Goal: Task Accomplishment & Management: Use online tool/utility

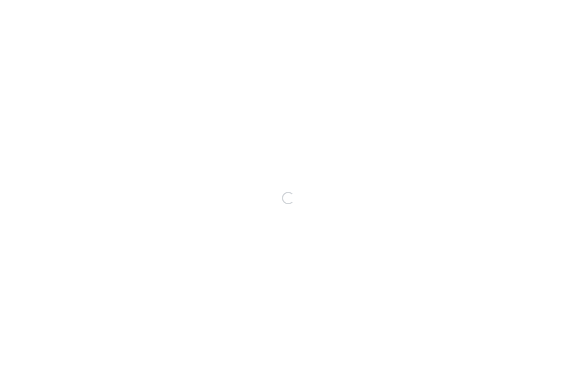
click at [105, 76] on div "Loading..." at bounding box center [288, 198] width 576 height 362
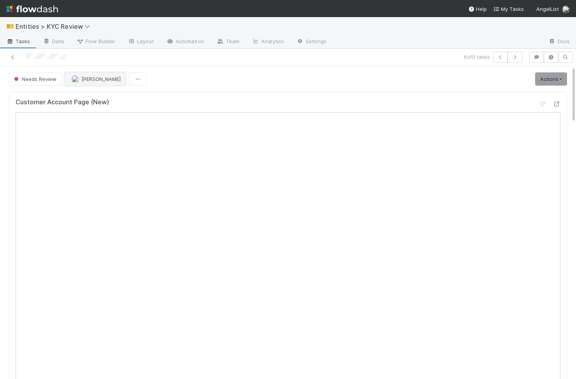
click at [108, 78] on span "[PERSON_NAME]" at bounding box center [100, 79] width 39 height 6
click at [498, 58] on icon "button" at bounding box center [500, 57] width 8 height 5
click at [550, 85] on link "Actions" at bounding box center [551, 78] width 32 height 13
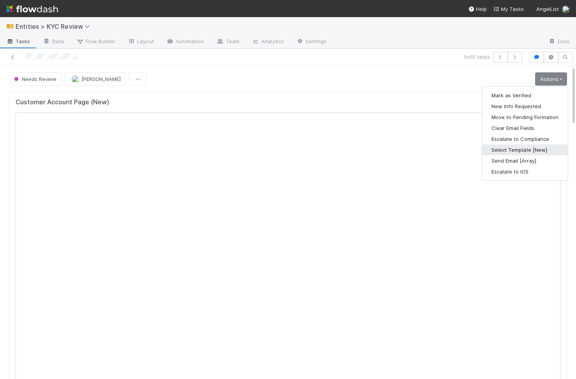
click at [531, 148] on button "Select Template [New]" at bounding box center [525, 149] width 86 height 11
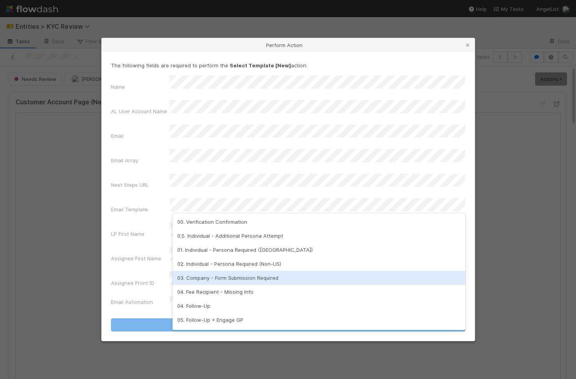
click at [242, 273] on div "03. Company - Form Submission Required" at bounding box center [318, 278] width 293 height 14
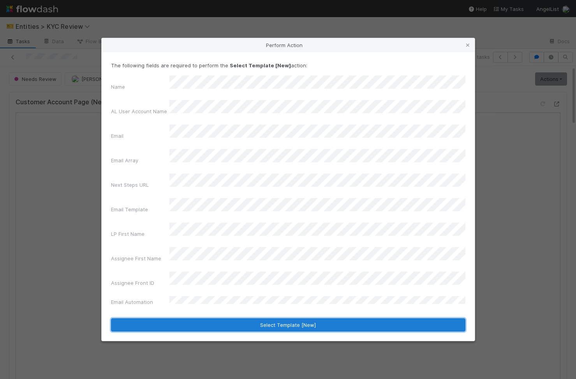
click at [242, 318] on button "Select Template [New]" at bounding box center [288, 324] width 354 height 13
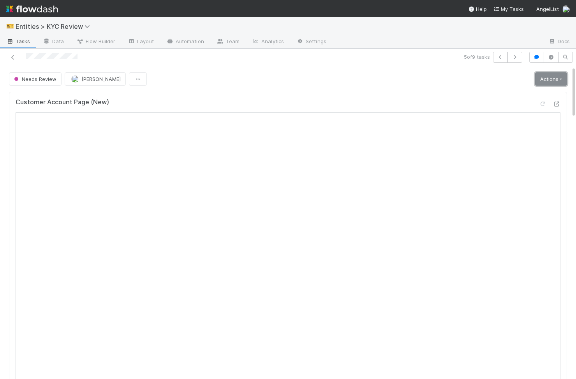
click at [549, 74] on link "Actions" at bounding box center [551, 78] width 32 height 13
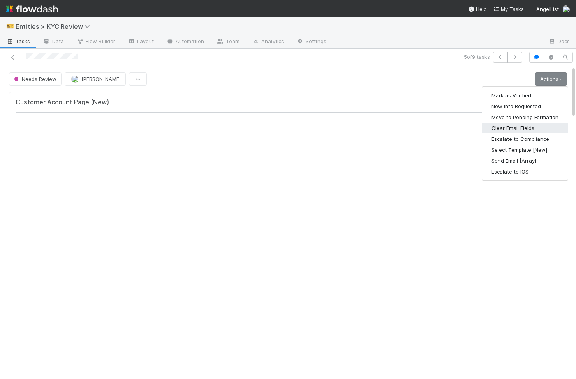
click at [510, 131] on button "Clear Email Fields" at bounding box center [525, 128] width 86 height 11
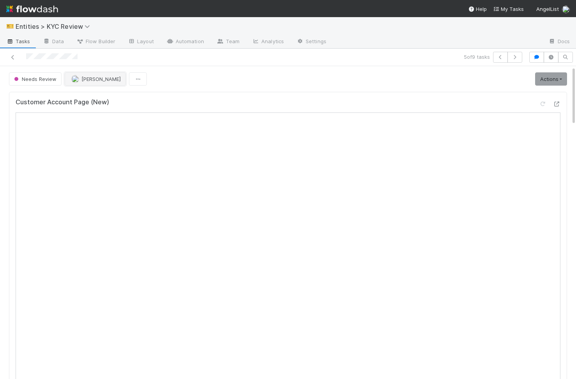
click at [87, 76] on span "[PERSON_NAME]" at bounding box center [100, 79] width 39 height 6
click at [183, 77] on div at bounding box center [288, 189] width 576 height 379
click at [86, 78] on span "[PERSON_NAME]" at bounding box center [100, 79] width 39 height 6
click at [498, 59] on icon "button" at bounding box center [500, 57] width 8 height 5
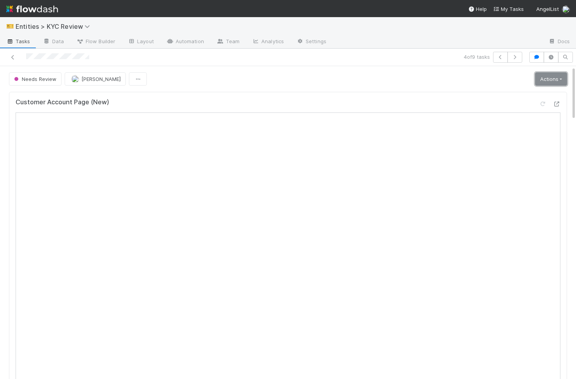
click at [559, 82] on link "Actions" at bounding box center [551, 78] width 32 height 13
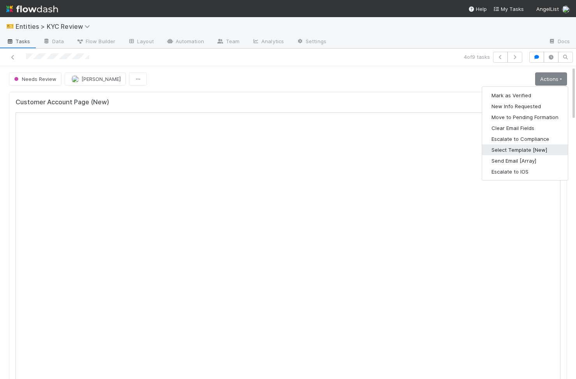
click at [528, 153] on button "Select Template [New]" at bounding box center [525, 149] width 86 height 11
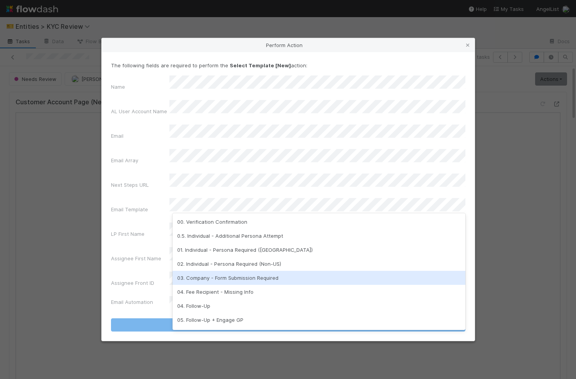
click at [252, 274] on div "03. Company - Form Submission Required" at bounding box center [318, 278] width 293 height 14
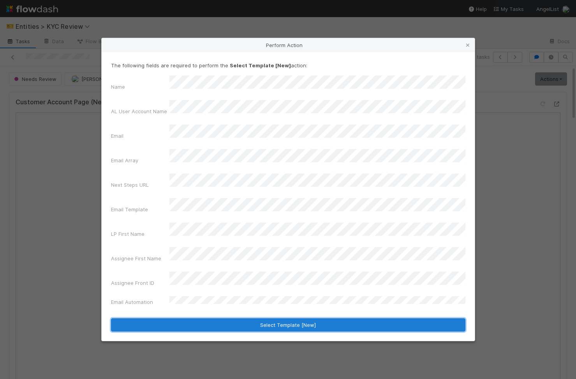
click at [238, 318] on button "Select Template [New]" at bounding box center [288, 324] width 354 height 13
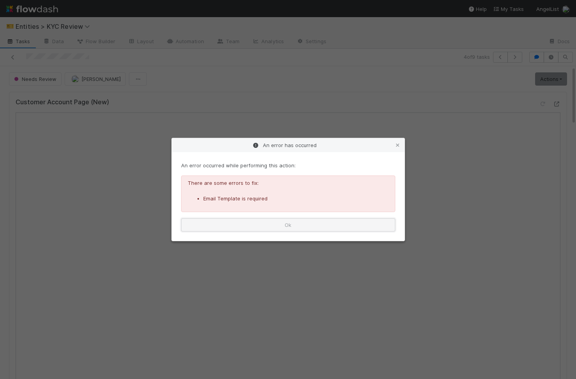
click at [329, 220] on button "Ok" at bounding box center [288, 224] width 214 height 13
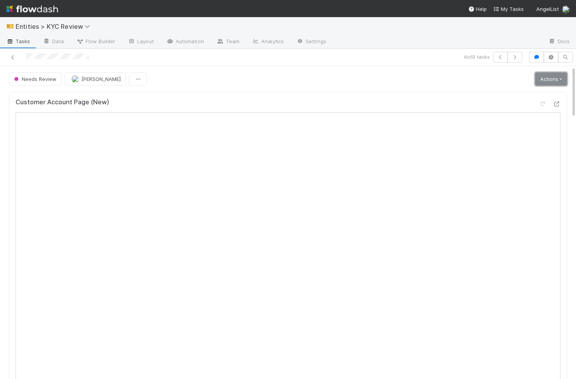
click at [540, 82] on link "Actions" at bounding box center [551, 78] width 32 height 13
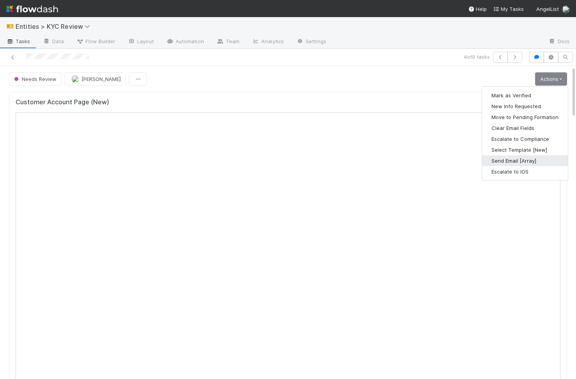
click at [526, 161] on button "Send Email [Array]" at bounding box center [525, 160] width 86 height 11
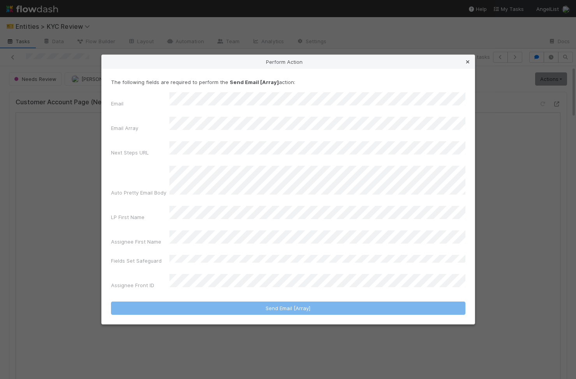
click at [468, 65] on icon at bounding box center [468, 62] width 8 height 5
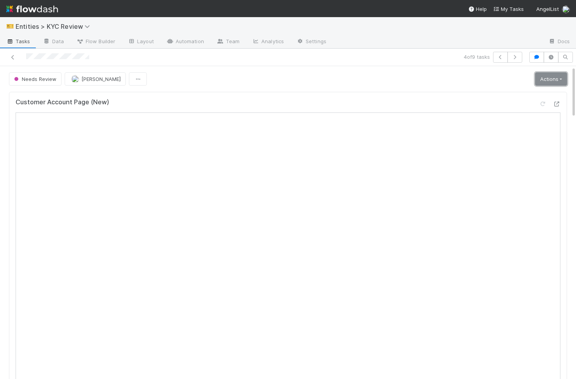
click at [545, 75] on link "Actions" at bounding box center [551, 78] width 32 height 13
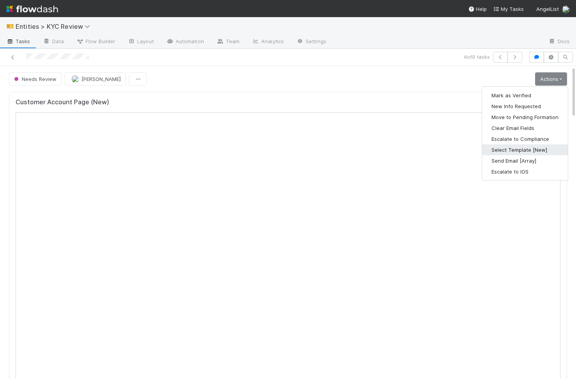
click at [542, 153] on button "Select Template [New]" at bounding box center [525, 149] width 86 height 11
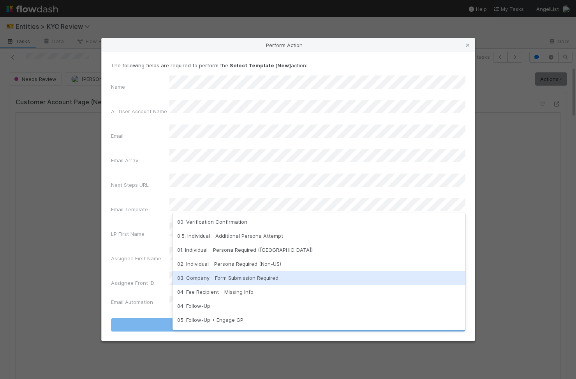
click at [306, 274] on div "03. Company - Form Submission Required" at bounding box center [318, 278] width 293 height 14
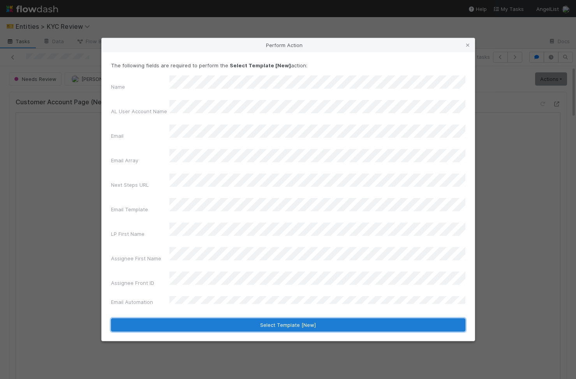
click at [289, 318] on button "Select Template [New]" at bounding box center [288, 324] width 354 height 13
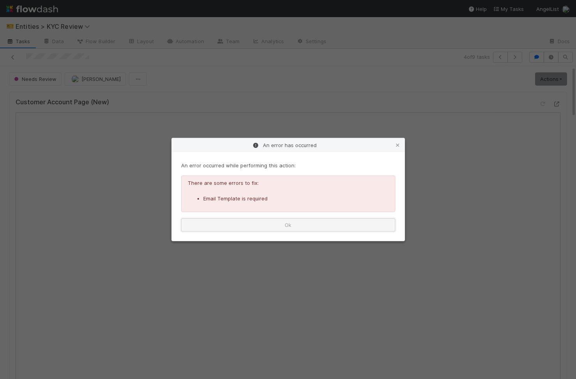
click at [293, 225] on button "Ok" at bounding box center [288, 224] width 214 height 13
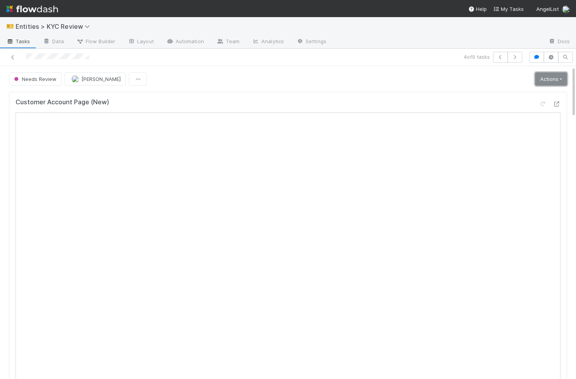
click at [555, 78] on link "Actions" at bounding box center [551, 78] width 32 height 13
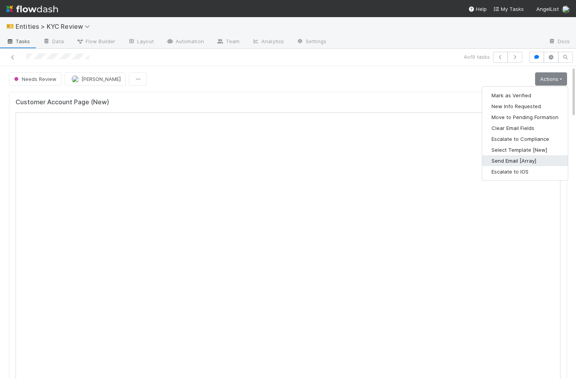
click at [526, 158] on button "Send Email [Array]" at bounding box center [525, 160] width 86 height 11
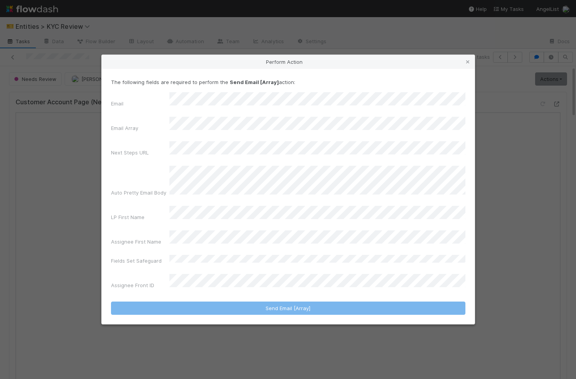
click at [508, 125] on div "Perform Action The following fields are required to perform the Send Email [Arr…" at bounding box center [288, 189] width 576 height 379
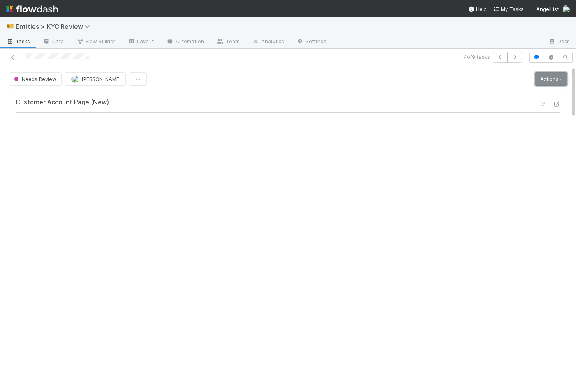
click at [547, 76] on link "Actions" at bounding box center [551, 78] width 32 height 13
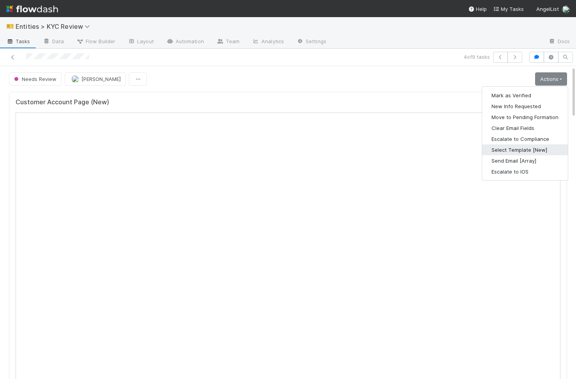
click at [539, 151] on button "Select Template [New]" at bounding box center [525, 149] width 86 height 11
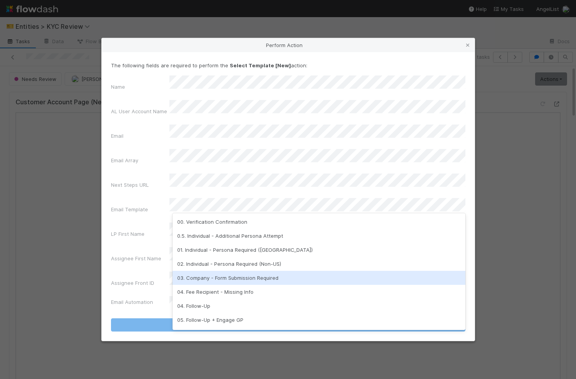
click at [232, 278] on div "03. Company - Form Submission Required" at bounding box center [318, 278] width 293 height 14
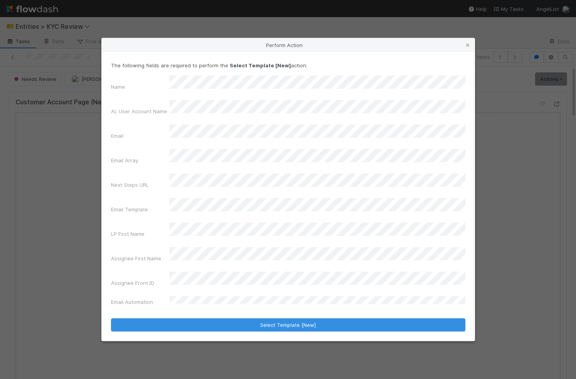
click at [234, 315] on div "The following fields are required to perform the Select Template [New] action: …" at bounding box center [288, 196] width 373 height 289
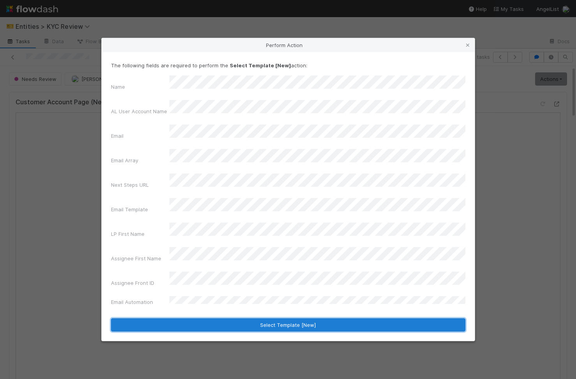
click at [245, 318] on button "Select Template [New]" at bounding box center [288, 324] width 354 height 13
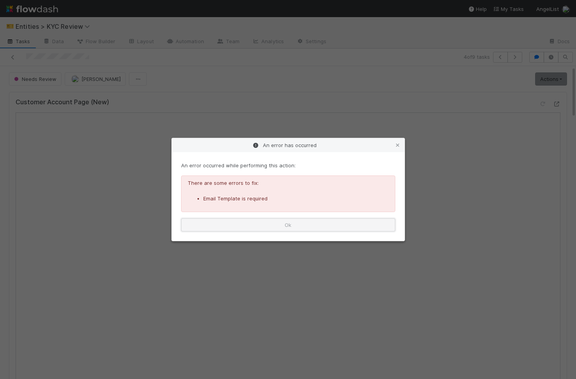
click at [246, 228] on button "Ok" at bounding box center [288, 224] width 214 height 13
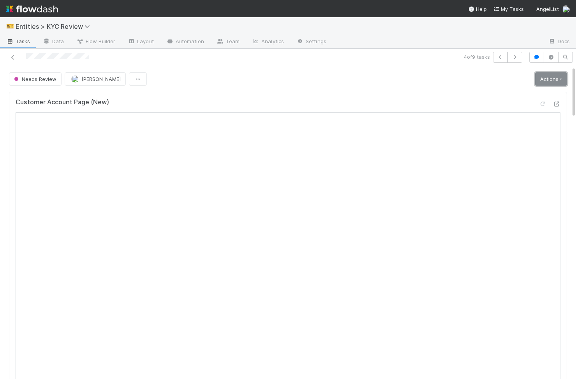
click at [550, 74] on link "Actions" at bounding box center [551, 78] width 32 height 13
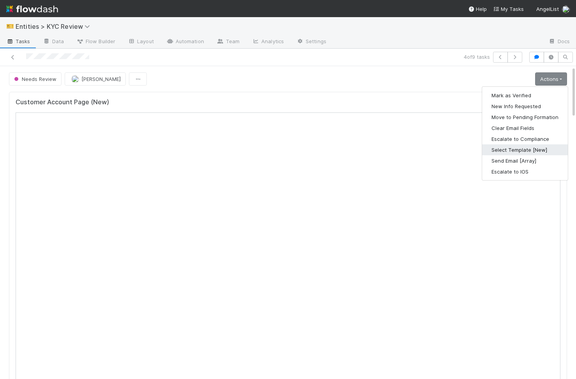
click at [530, 150] on button "Select Template [New]" at bounding box center [525, 149] width 86 height 11
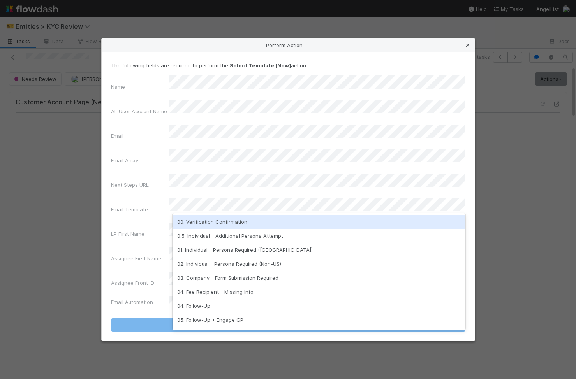
click at [465, 48] on icon at bounding box center [468, 45] width 8 height 5
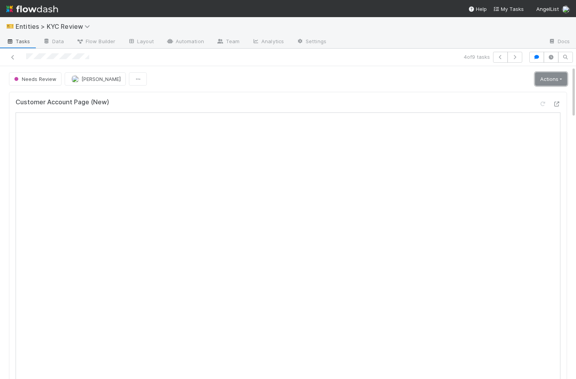
click at [560, 74] on link "Actions" at bounding box center [551, 78] width 32 height 13
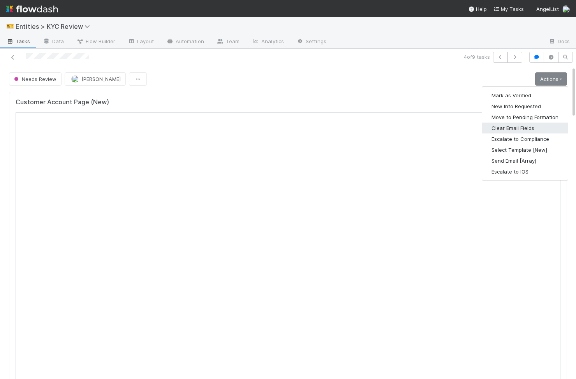
click at [511, 132] on button "Clear Email Fields" at bounding box center [525, 128] width 86 height 11
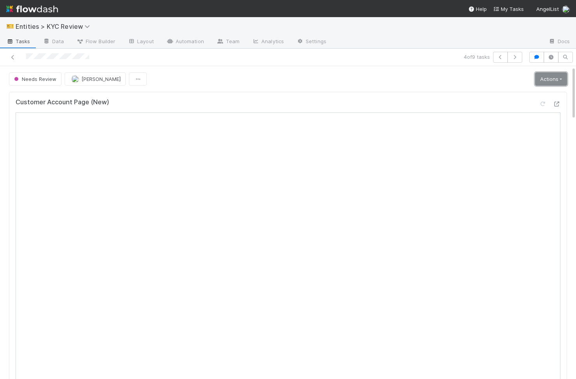
click at [558, 81] on link "Actions" at bounding box center [551, 78] width 32 height 13
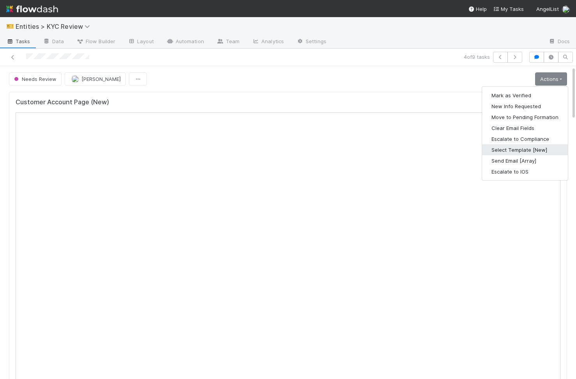
click at [529, 150] on button "Select Template [New]" at bounding box center [525, 149] width 86 height 11
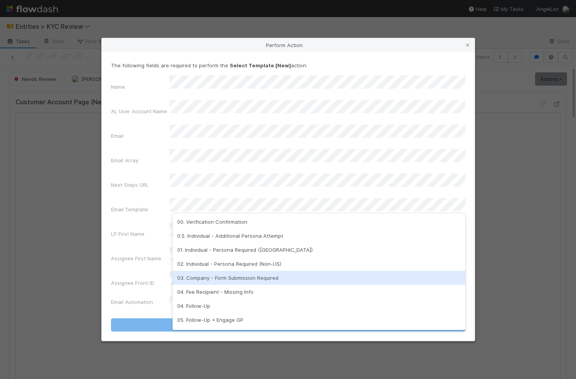
click at [248, 276] on div "03. Company - Form Submission Required" at bounding box center [318, 278] width 293 height 14
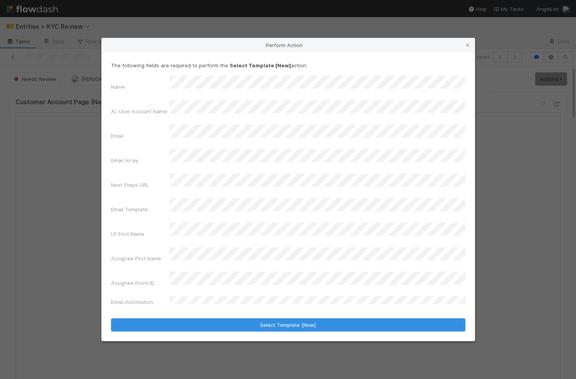
click at [260, 312] on div "The following fields are required to perform the Select Template [New] action: …" at bounding box center [288, 196] width 373 height 289
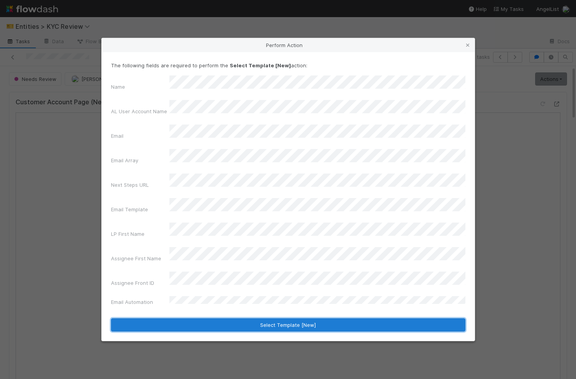
click at [264, 318] on button "Select Template [New]" at bounding box center [288, 324] width 354 height 13
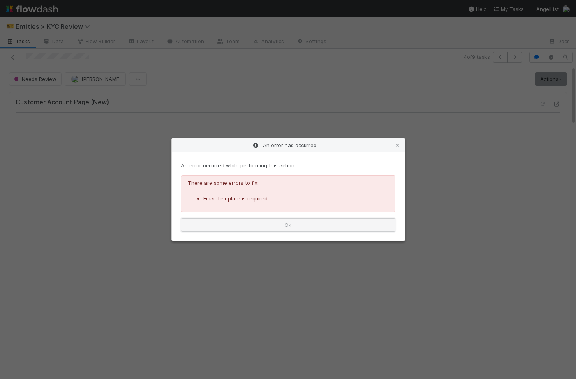
click at [357, 222] on button "Ok" at bounding box center [288, 224] width 214 height 13
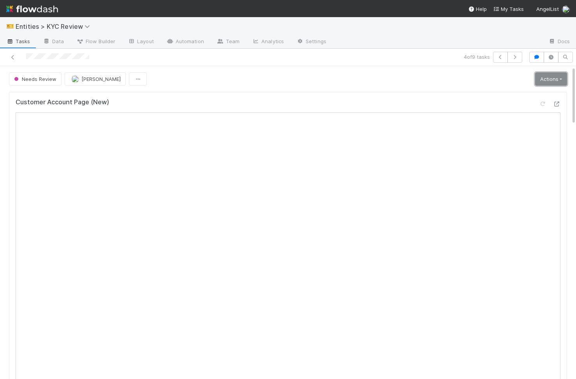
click at [547, 78] on link "Actions" at bounding box center [551, 78] width 32 height 13
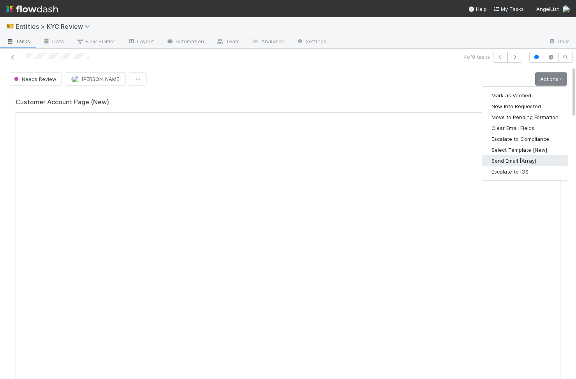
click at [526, 163] on button "Send Email [Array]" at bounding box center [525, 160] width 86 height 11
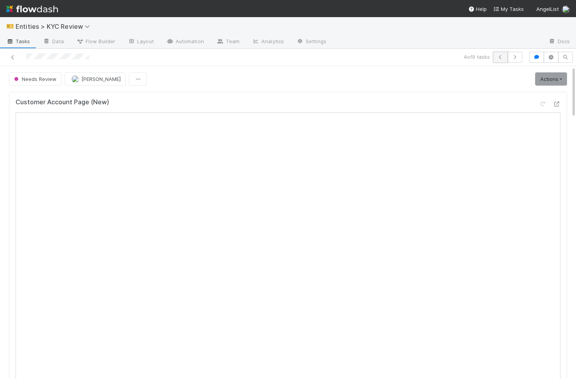
click at [503, 55] on icon "button" at bounding box center [500, 57] width 8 height 5
click at [83, 79] on span "[PERSON_NAME]" at bounding box center [100, 79] width 39 height 6
click at [496, 56] on icon "button" at bounding box center [500, 57] width 8 height 5
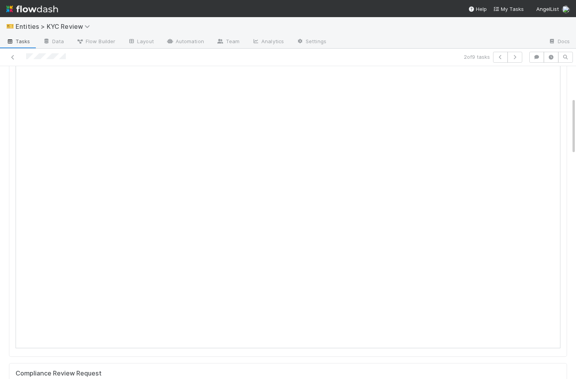
scroll to position [2, 0]
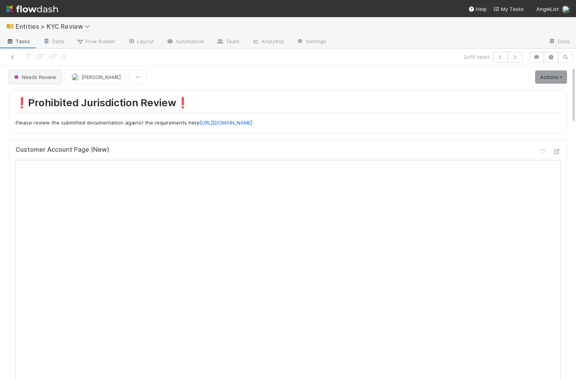
click at [33, 75] on span "Needs Review" at bounding box center [34, 77] width 44 height 6
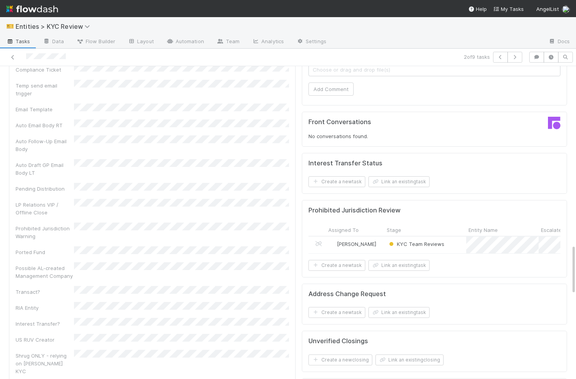
scroll to position [1149, 0]
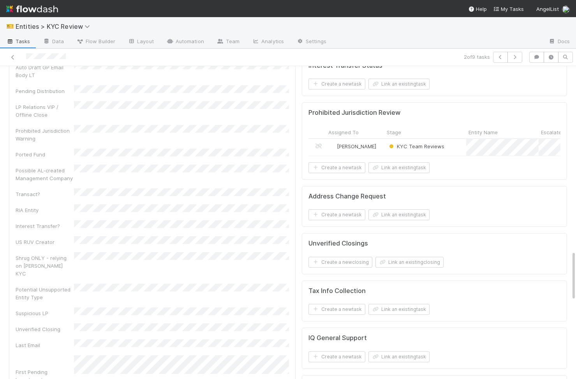
click at [373, 139] on div "[PERSON_NAME]" at bounding box center [355, 147] width 58 height 17
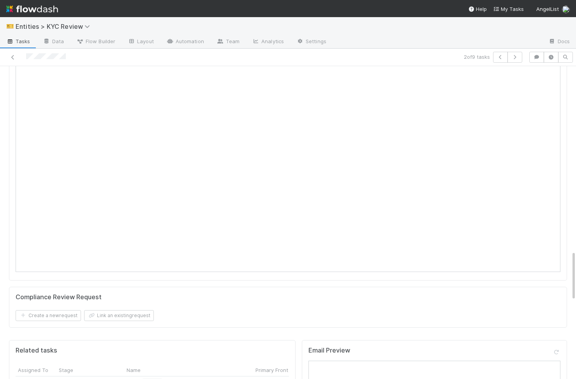
scroll to position [0, 0]
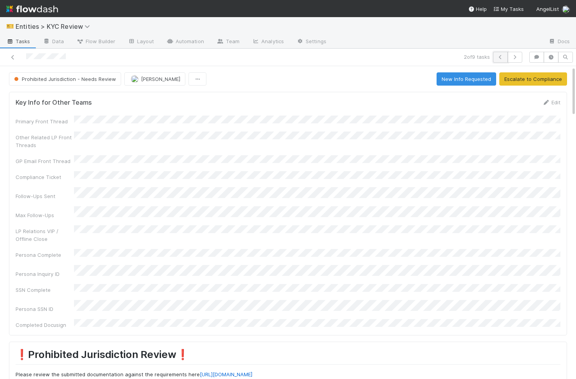
click at [502, 59] on icon "button" at bounding box center [500, 57] width 8 height 5
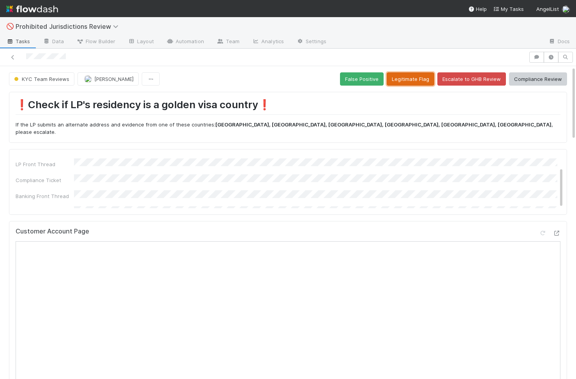
click at [419, 82] on button "Legitimate Flag" at bounding box center [411, 78] width 48 height 13
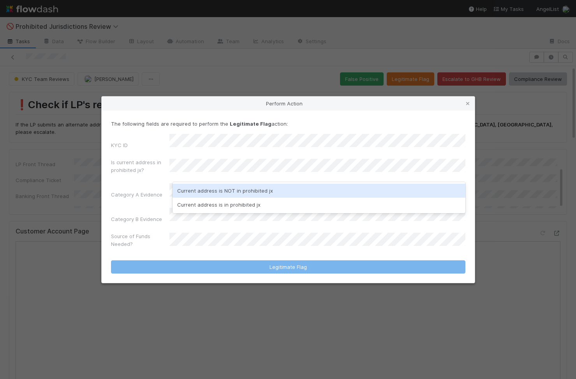
click at [219, 192] on div "Current address is NOT in prohibited jx" at bounding box center [318, 191] width 293 height 14
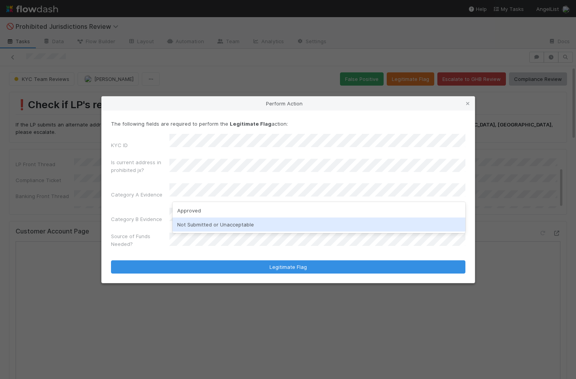
click at [211, 224] on div "Not Submitted or Unacceptable" at bounding box center [318, 225] width 293 height 14
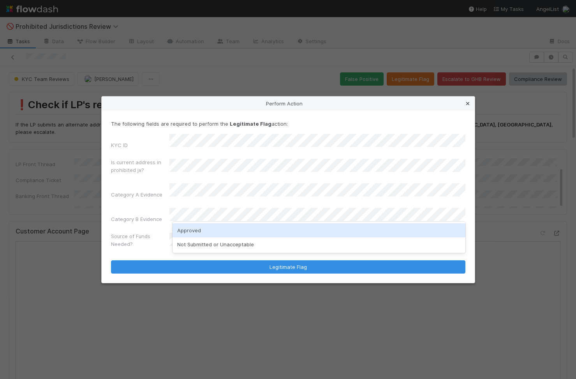
click at [470, 106] on icon at bounding box center [468, 103] width 8 height 5
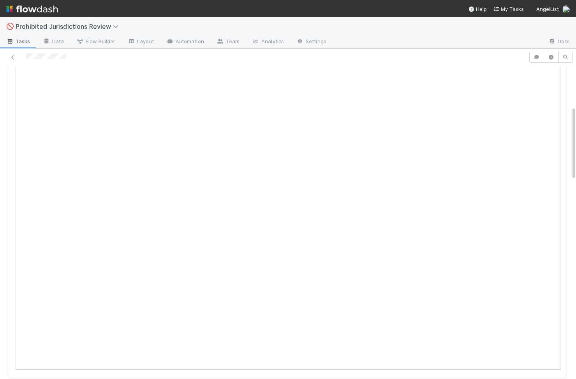
scroll to position [229, 0]
